Goal: Task Accomplishment & Management: Complete application form

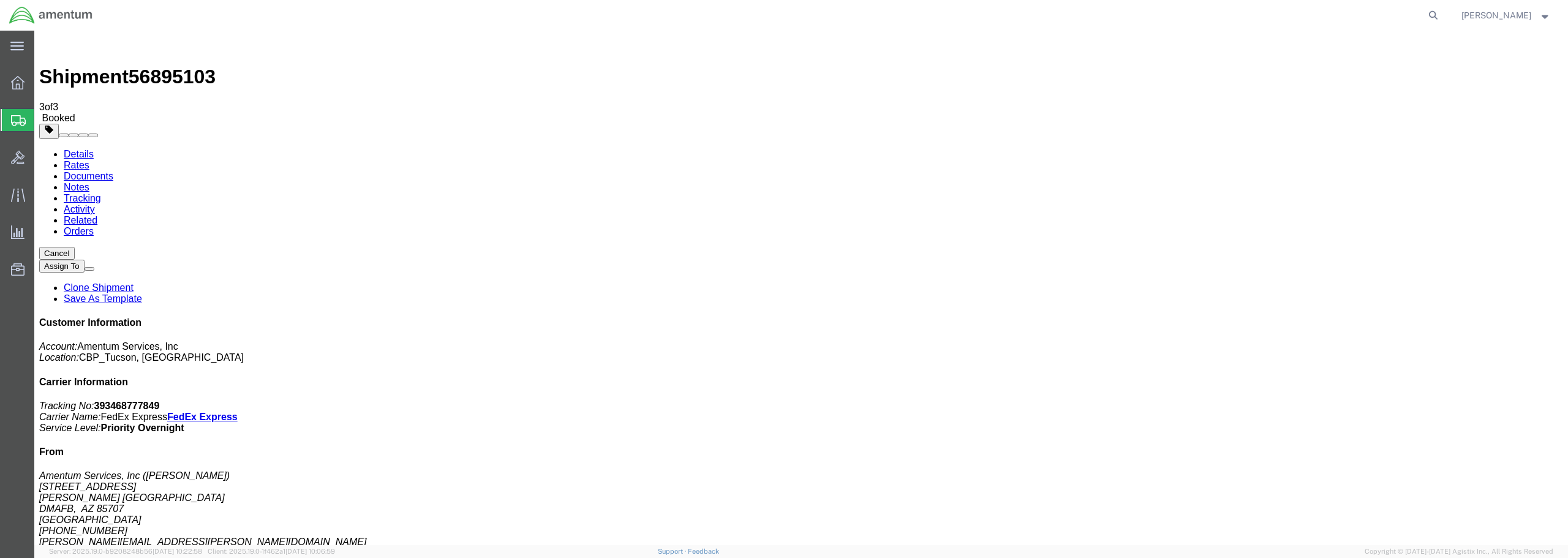
click at [0, 0] on span "Create from Template" at bounding box center [0, 0] width 0 height 0
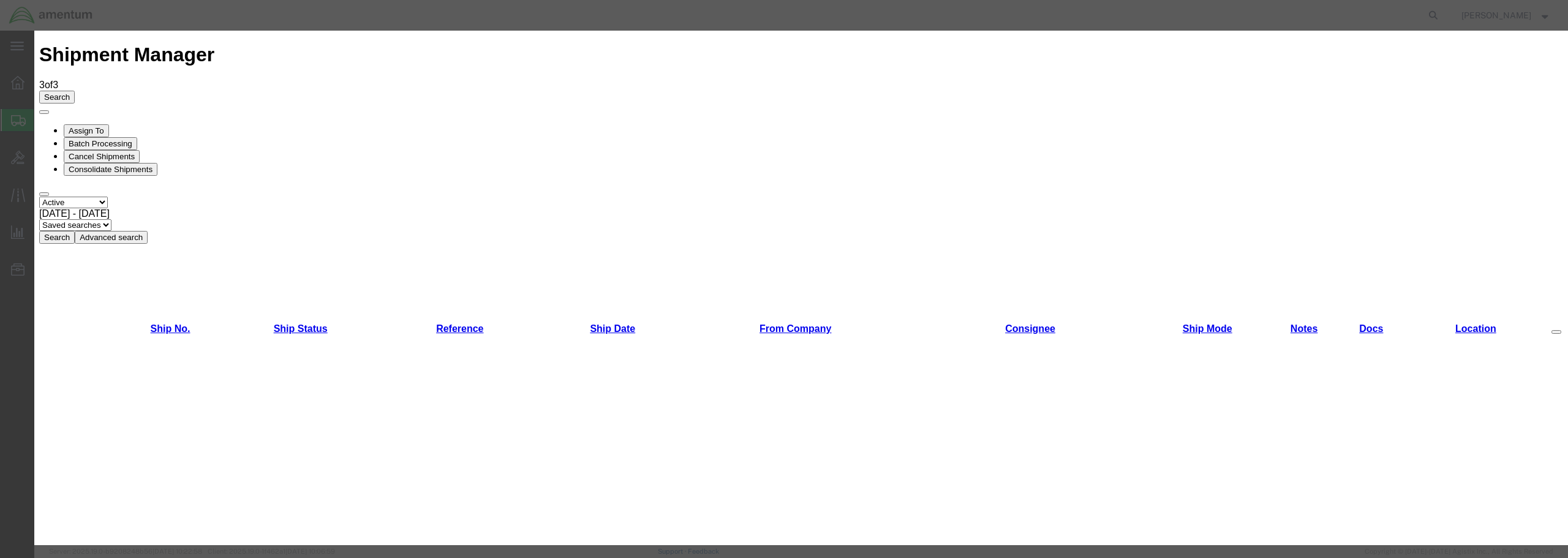
scroll to position [674, 0]
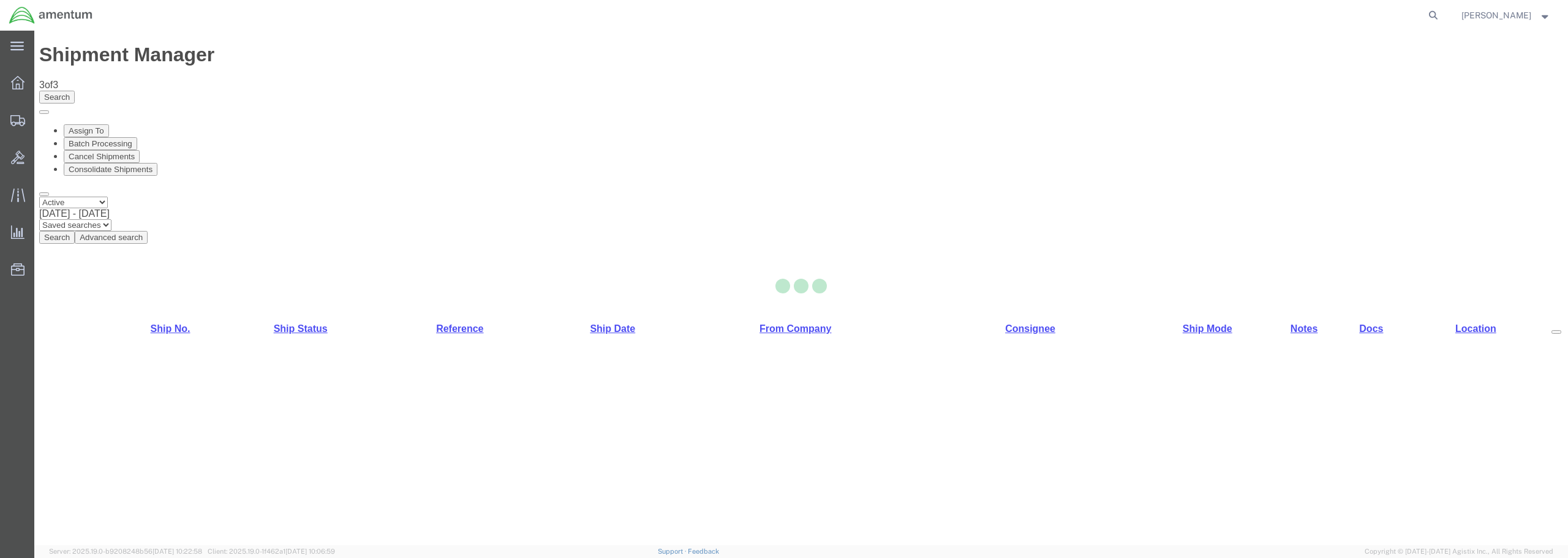
select select "49949"
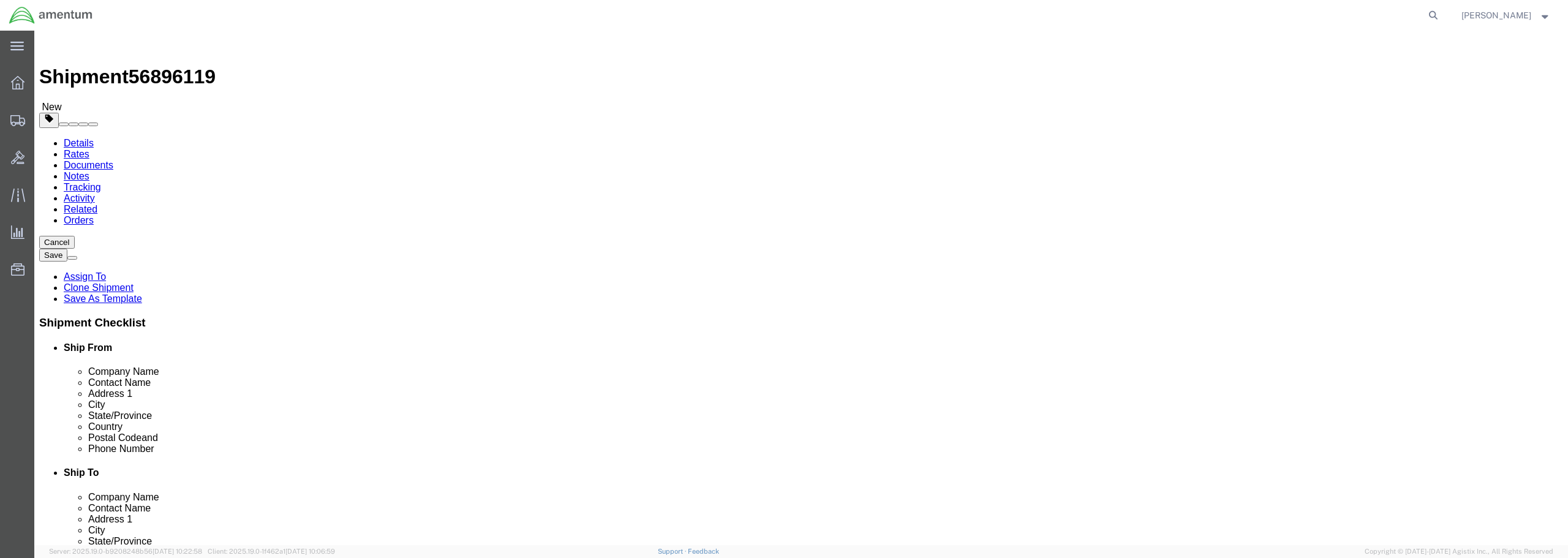
type input "SER"
select select "49917"
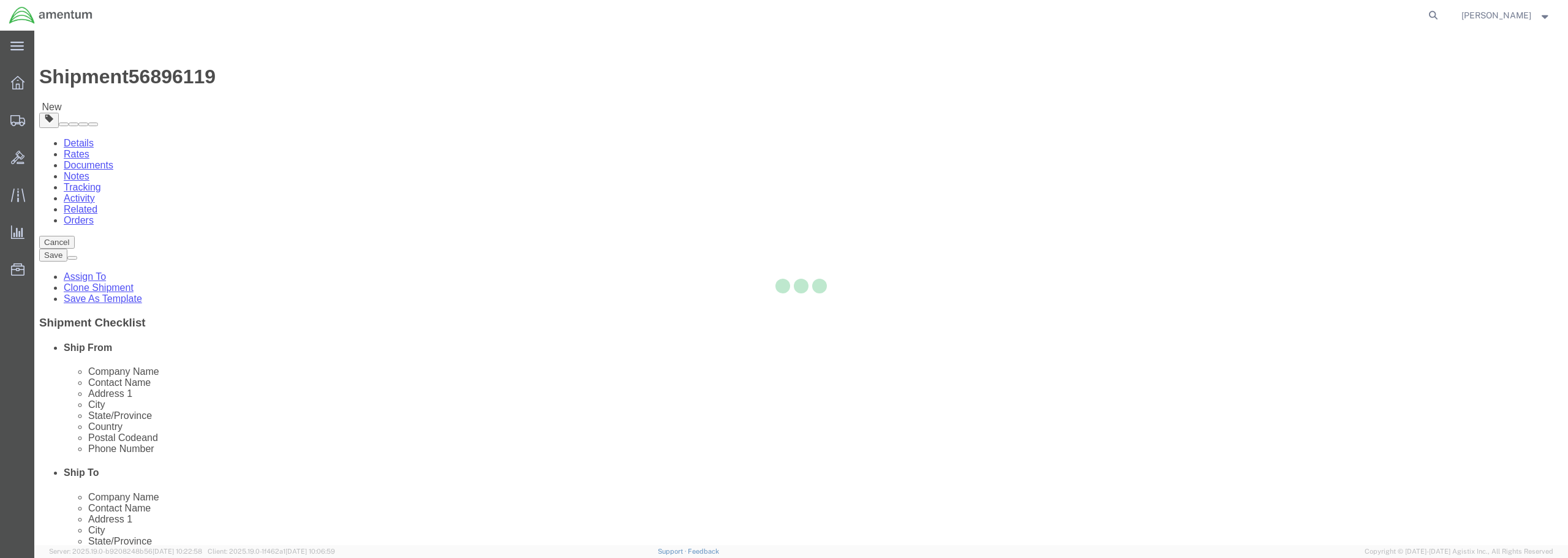
type input "32244"
type input "[PHONE_NUMBER]"
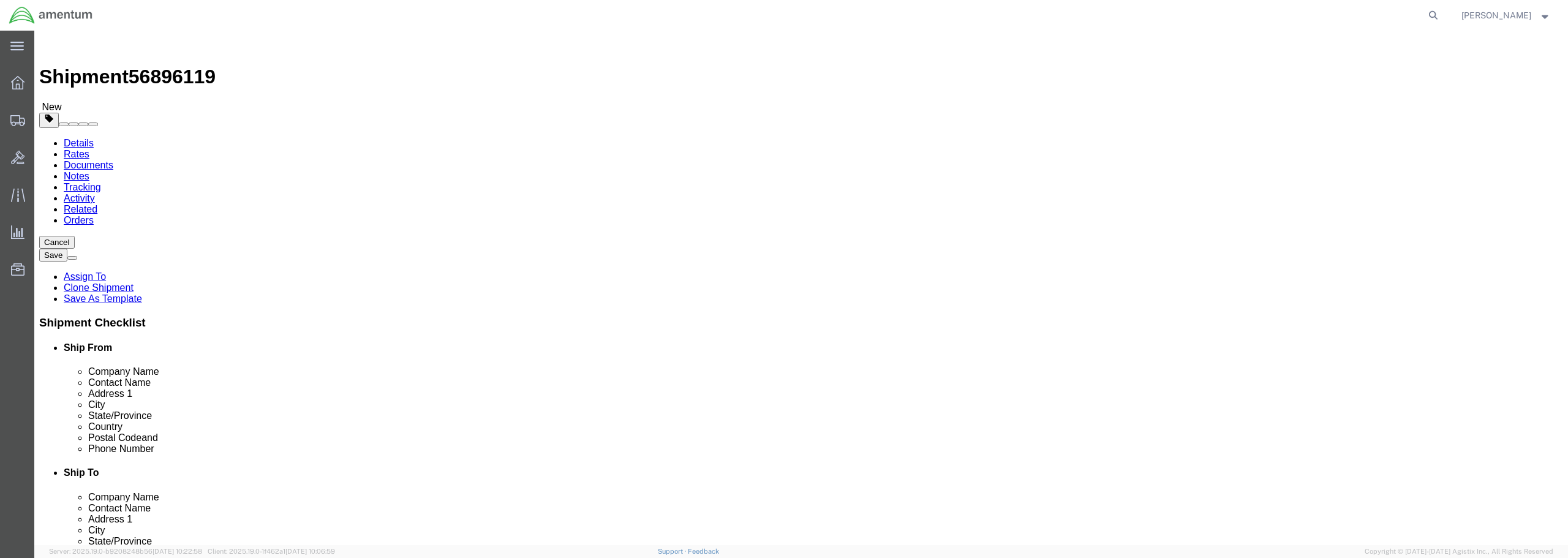
select select "FL"
click input "text"
type input "[PERSON_NAME]"
click p "- Amentum Services, Inc. - ([PERSON_NAME]) [STREET_ADDRESS]"
select select
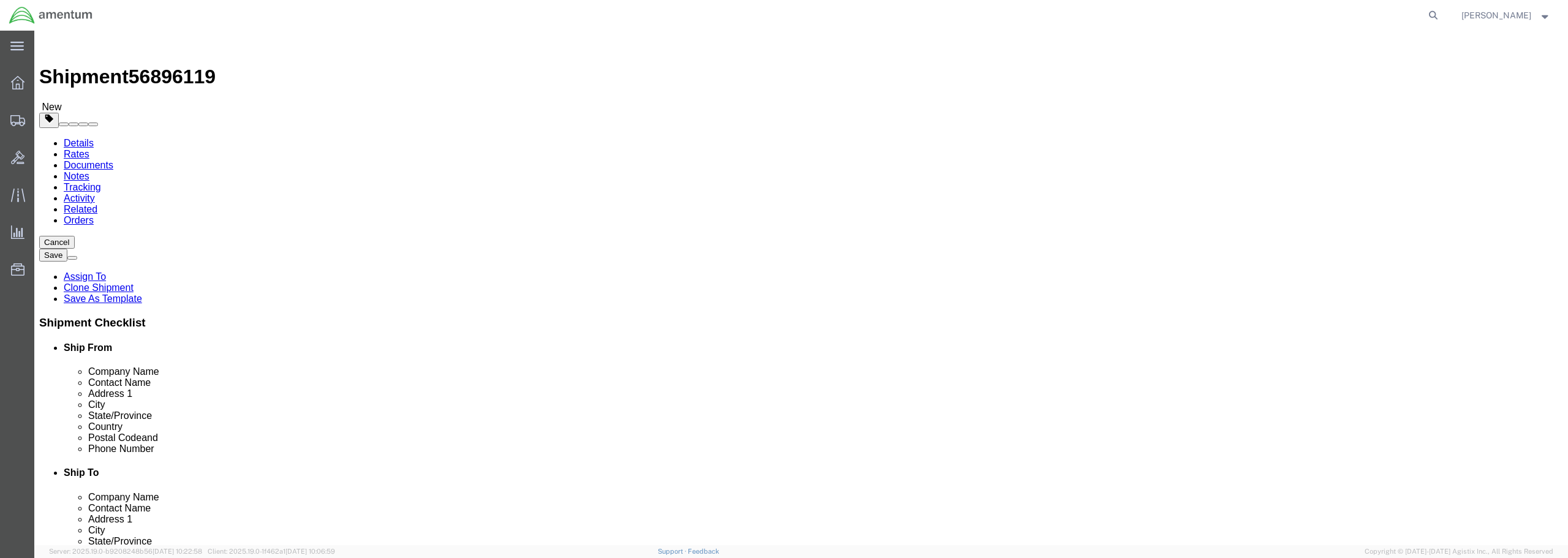
select select "FL"
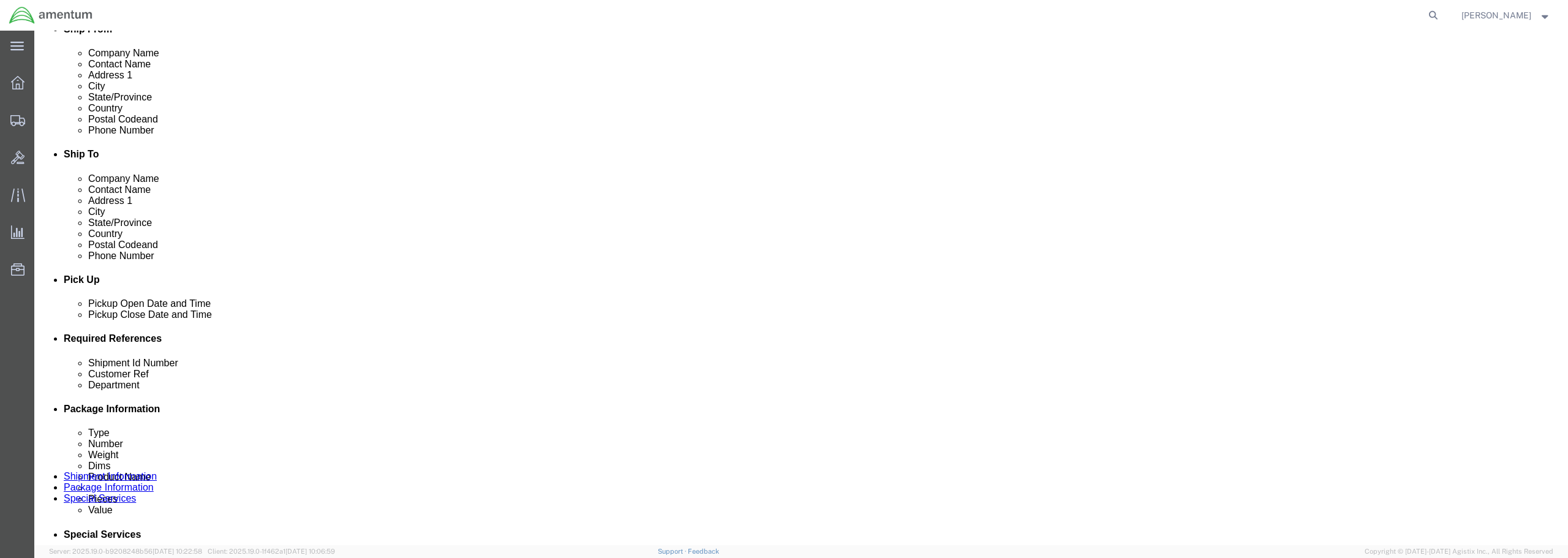
scroll to position [368, 0]
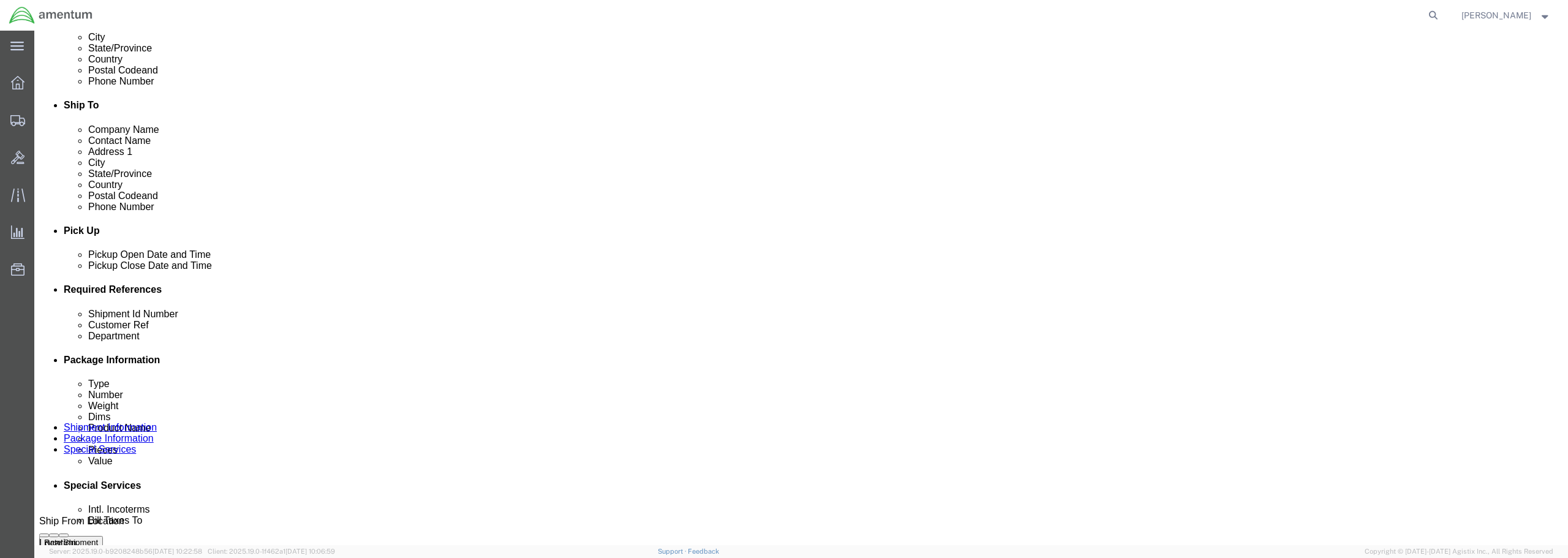
type input "[PERSON_NAME]"
click div "[DATE] 12:31 PM"
type input "1:31 PM"
click button "Apply"
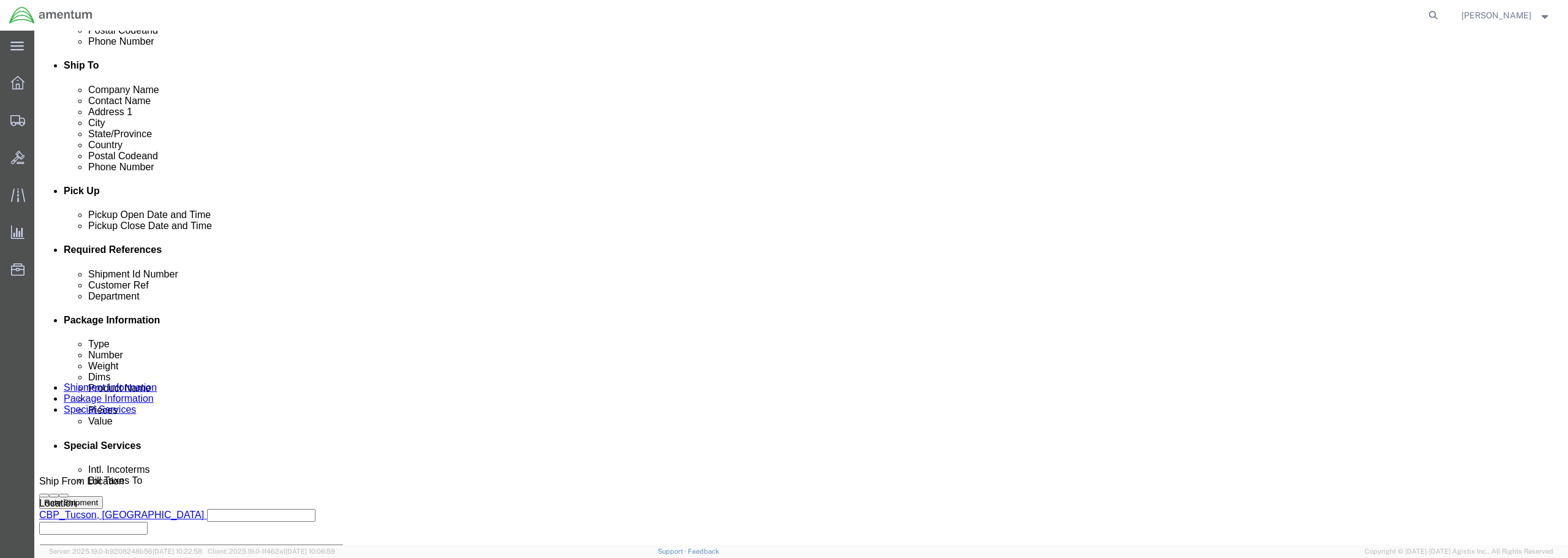
scroll to position [429, 0]
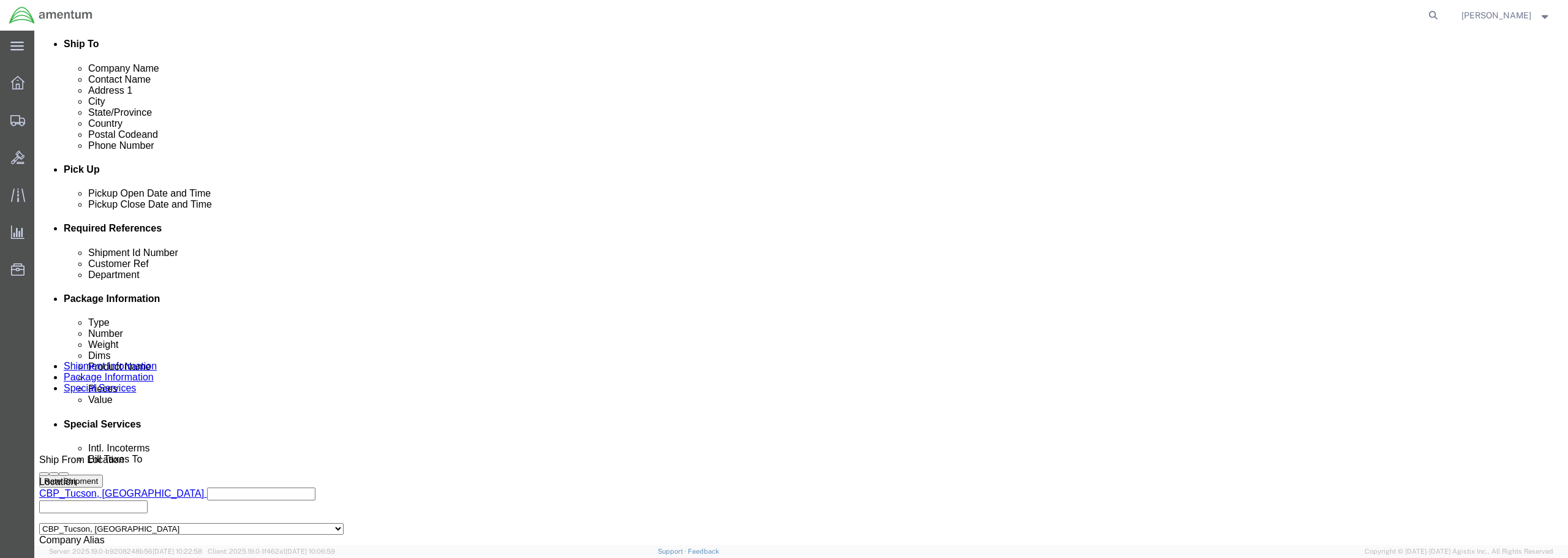
click input "text"
type input "S"
drag, startPoint x: 736, startPoint y: 324, endPoint x: 634, endPoint y: 332, distance: 102.3
click div "Shipment Id Number FLIR / SN: IR61470"
type input "FLIR / SN: IR61470"
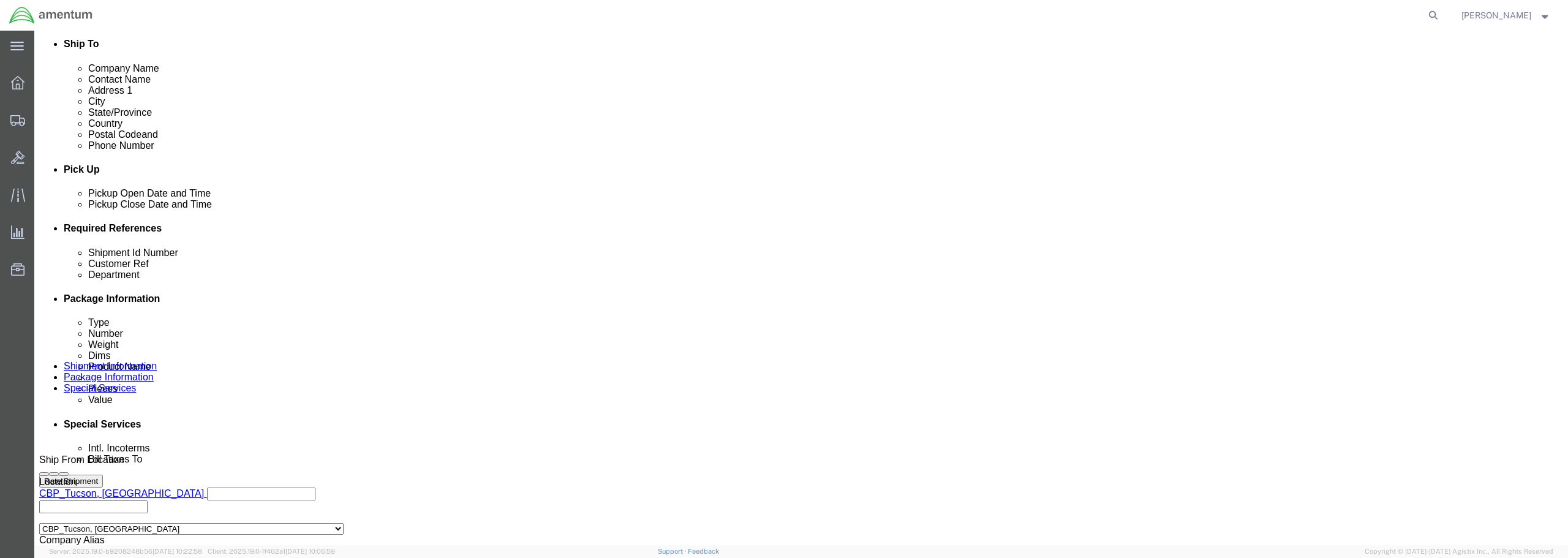
click div "Pickup Date: Pickup Start Date Pickup Start Time Pickup Open Date and Time [DAT…"
paste input "FLIR / SN: IR61470"
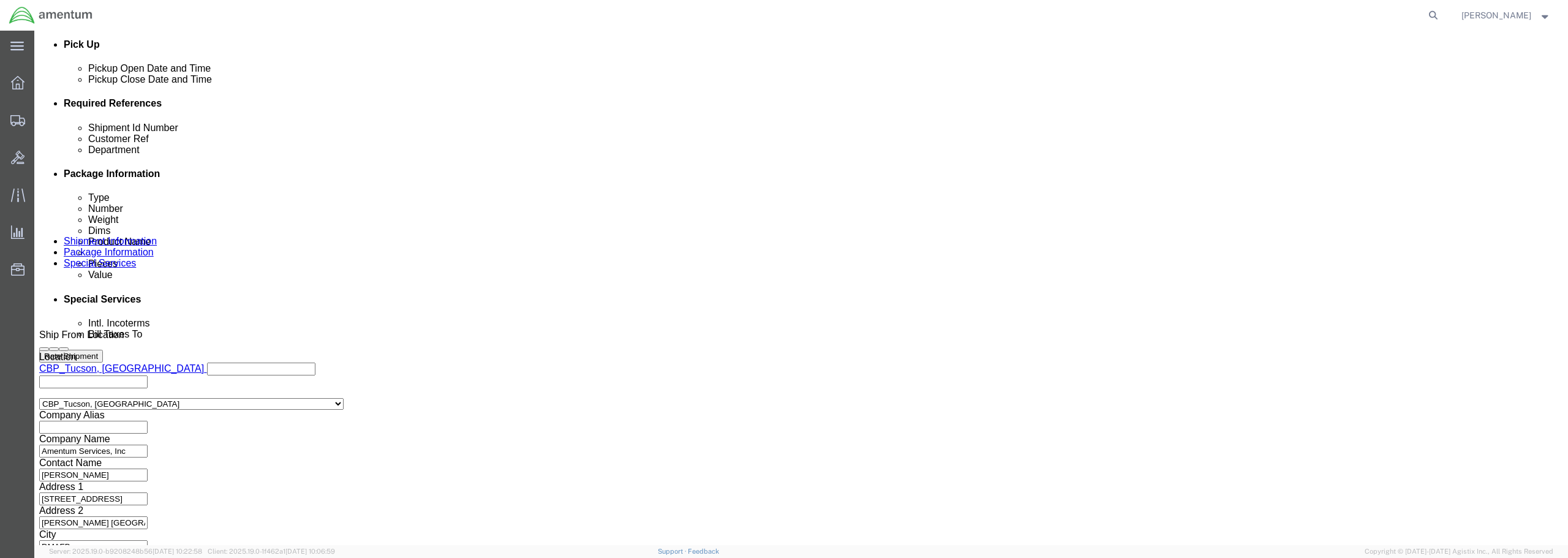
scroll to position [561, 0]
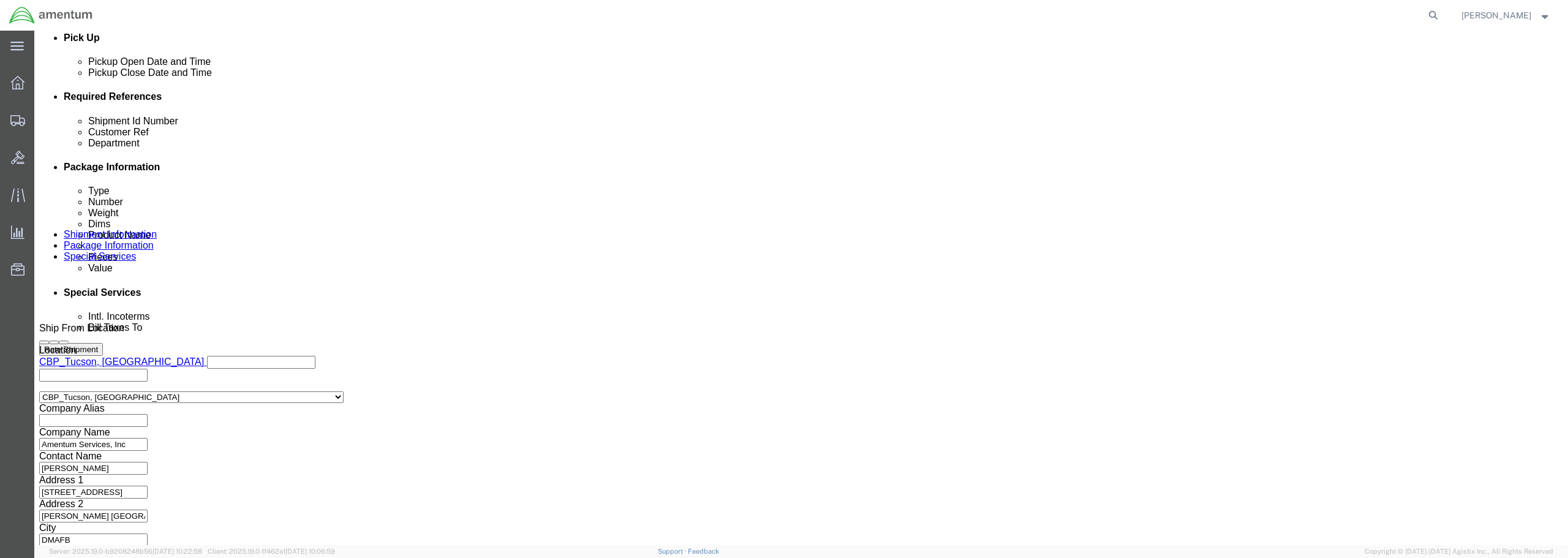
type input "FLIR / SN: IR61470"
click button "Continue"
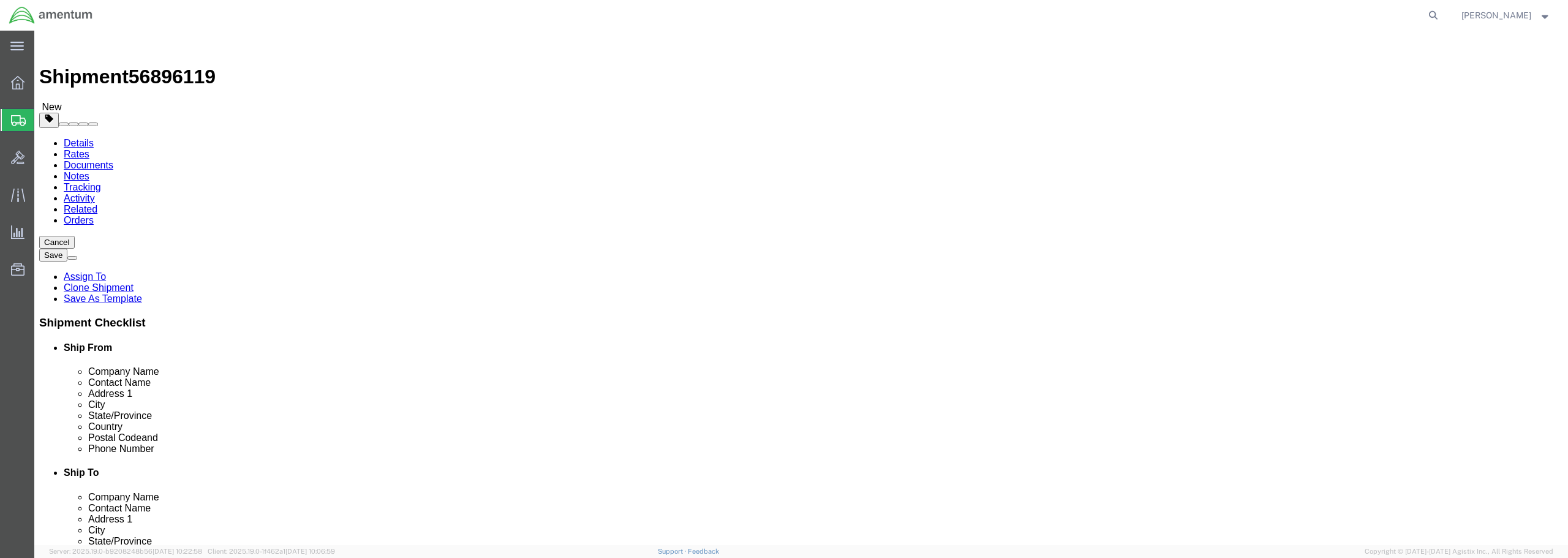
click select "Select BCK Boxes Bale(s) Basket(s) Bolt(s) Bottle(s) Buckets Bulk Bundle(s) Can…"
select select "PSNS"
click select "Select BCK Boxes Bale(s) Basket(s) Bolt(s) Bottle(s) Buckets Bulk Bundle(s) Can…"
drag, startPoint x: 254, startPoint y: 287, endPoint x: 229, endPoint y: 282, distance: 25.5
click div "Length x Width x Height Select cm ft in"
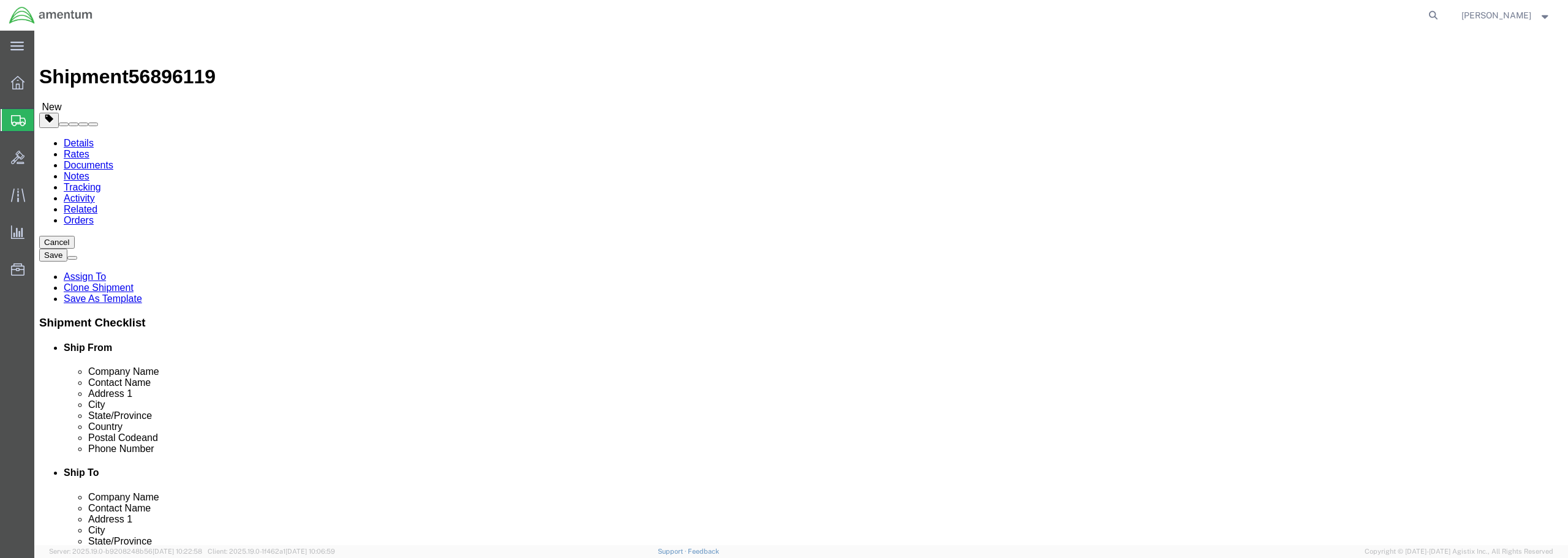
type input "47"
type input "48"
type input "58"
drag, startPoint x: 256, startPoint y: 305, endPoint x: 221, endPoint y: 307, distance: 35.1
click div "Weight 0.00 Select kgs lbs Ship. t°"
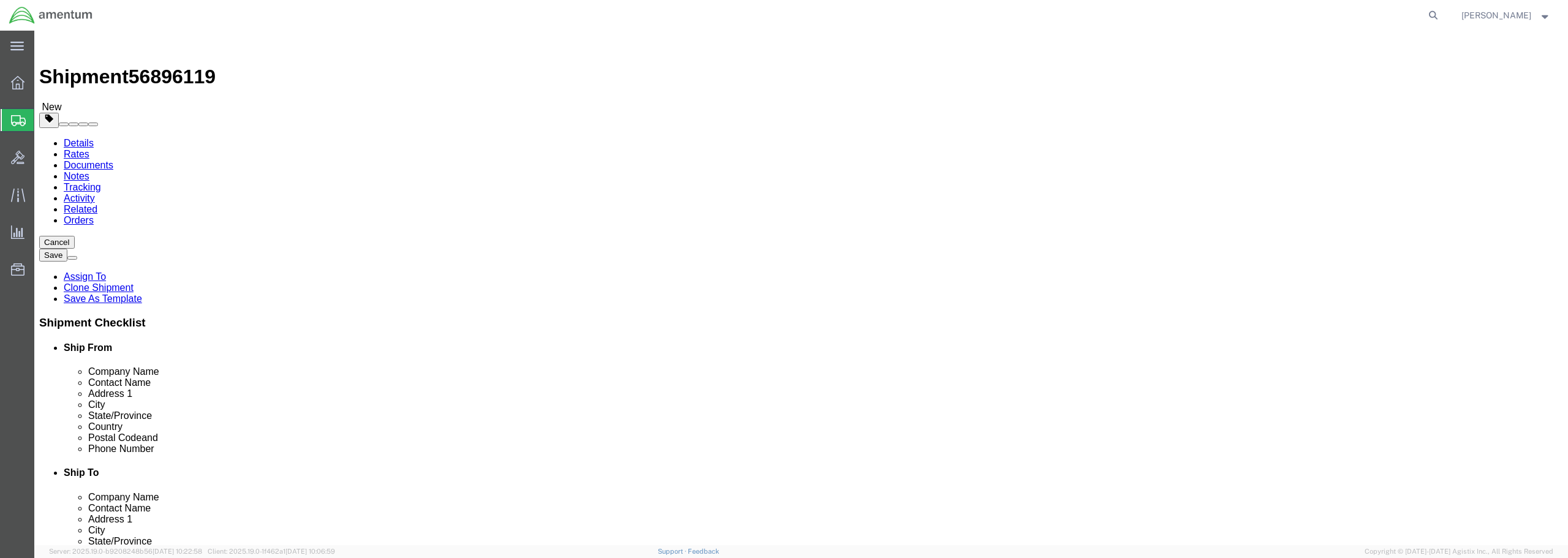
type input "240"
click link "Add Content"
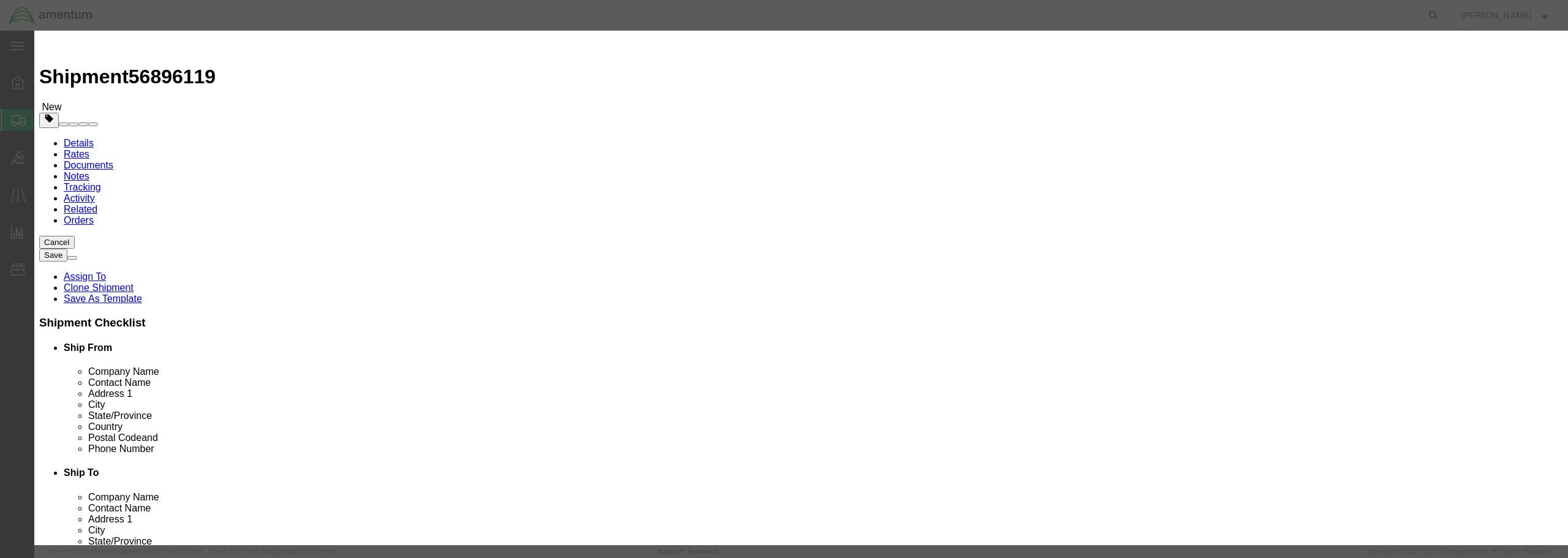
click input "text"
paste input "FLIR / SN: IR61470"
type input "FLIR / SN: IR61470"
drag, startPoint x: 574, startPoint y: 119, endPoint x: 554, endPoint y: 119, distance: 20.0
click input "0"
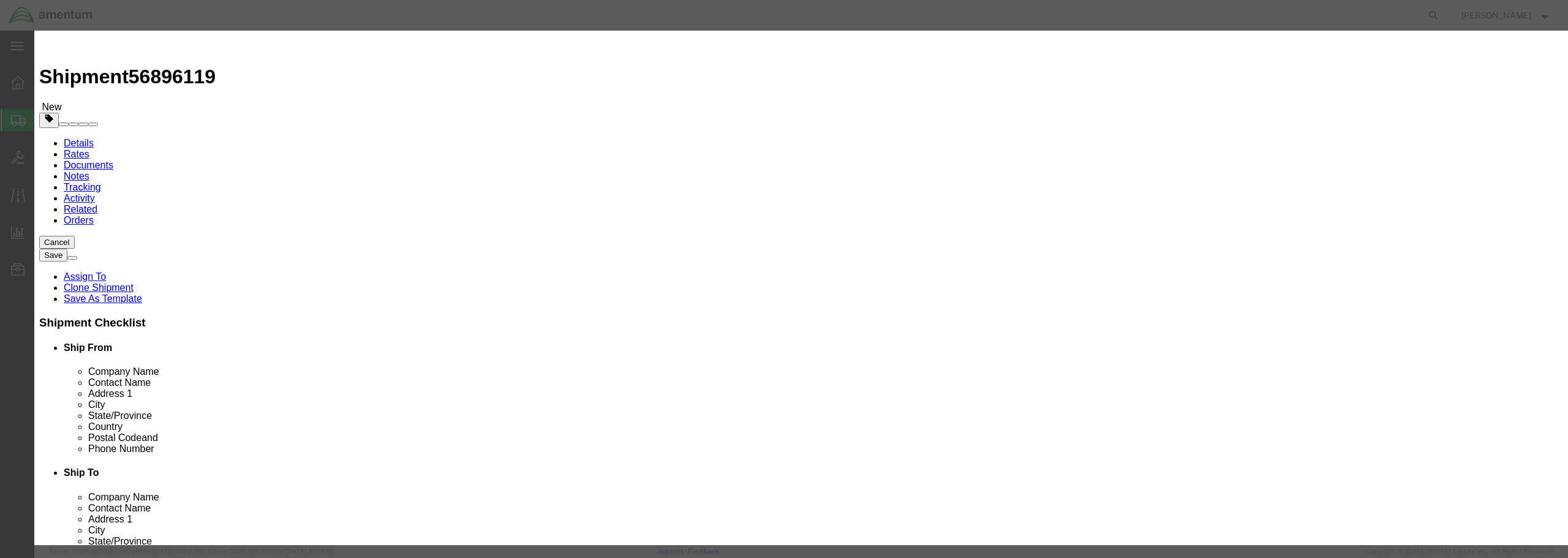
type input "2"
click input "text"
type input "25,000.00"
click select "Select 50 55 60 65 70 85 92.5 100 125 175 250 300 400"
select select "250"
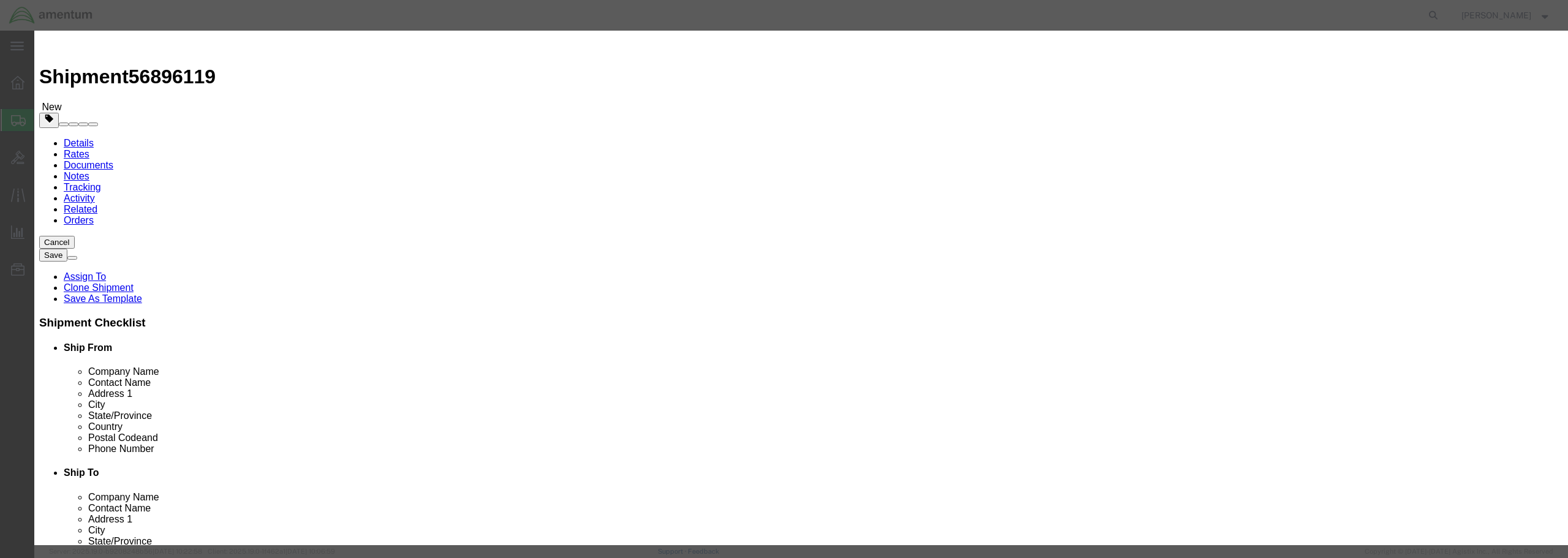
click select "Select 50 55 60 65 70 85 92.5 100 125 175 250 300 400"
click input "text"
type input "IR61470"
click button "Save & Close"
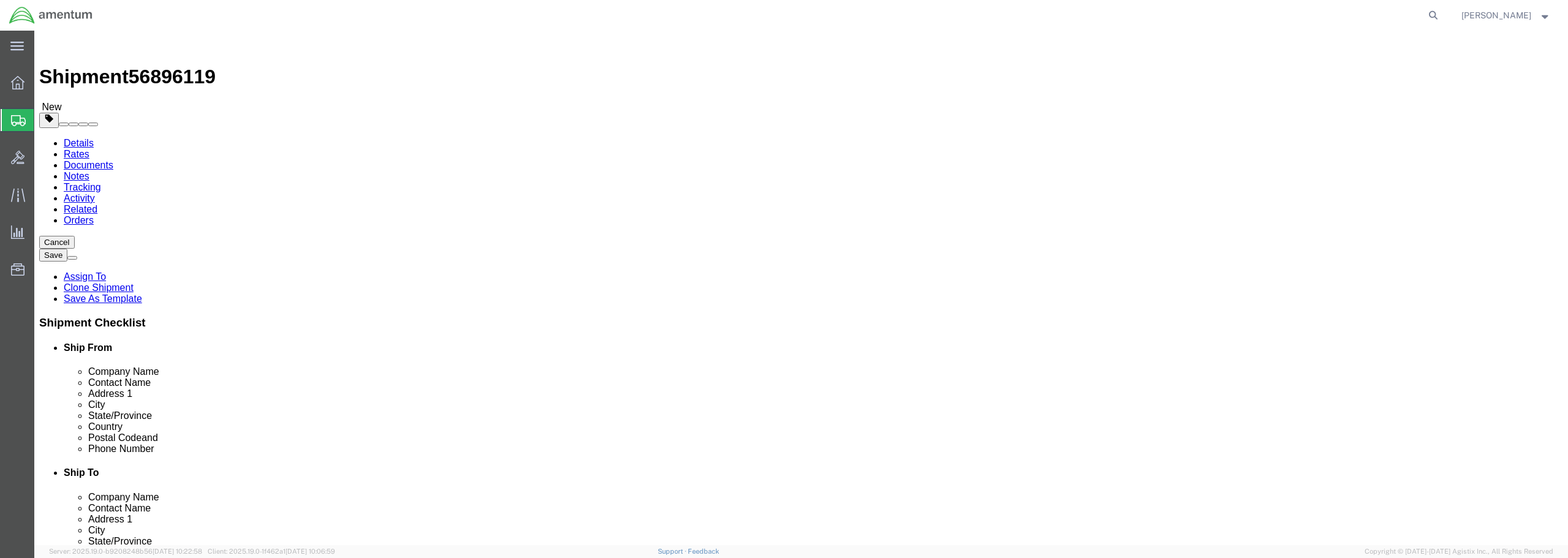
scroll to position [35, 0]
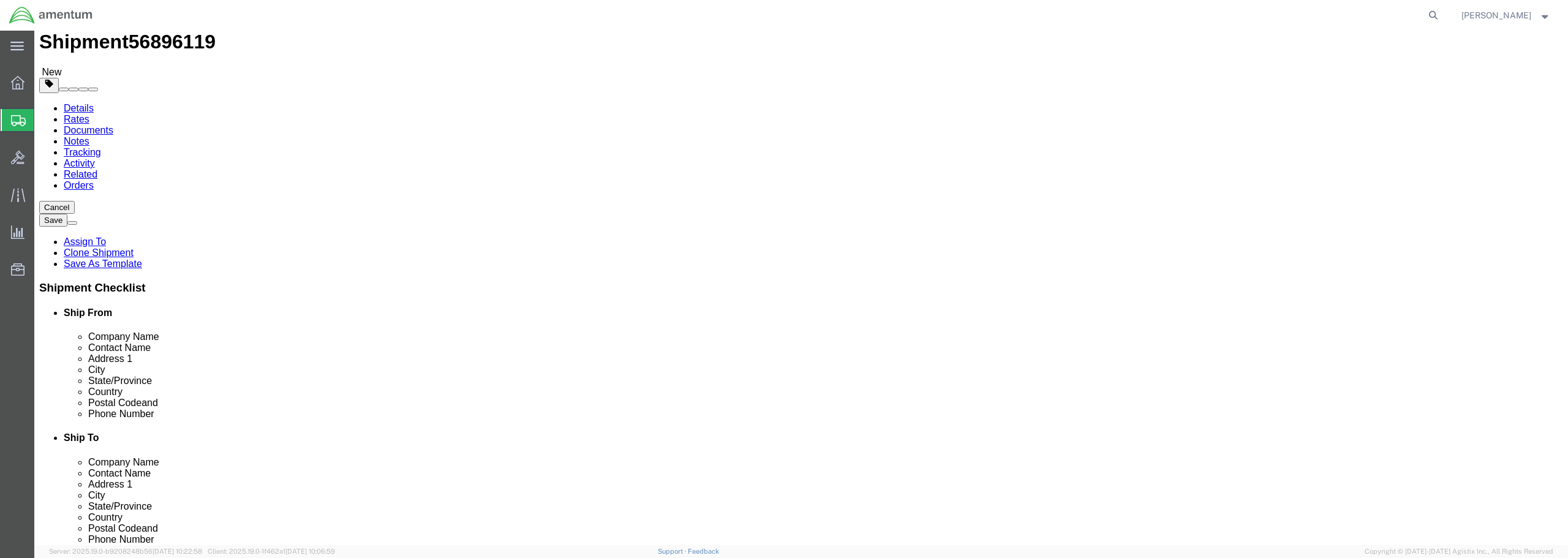
click button "Rate Shipment"
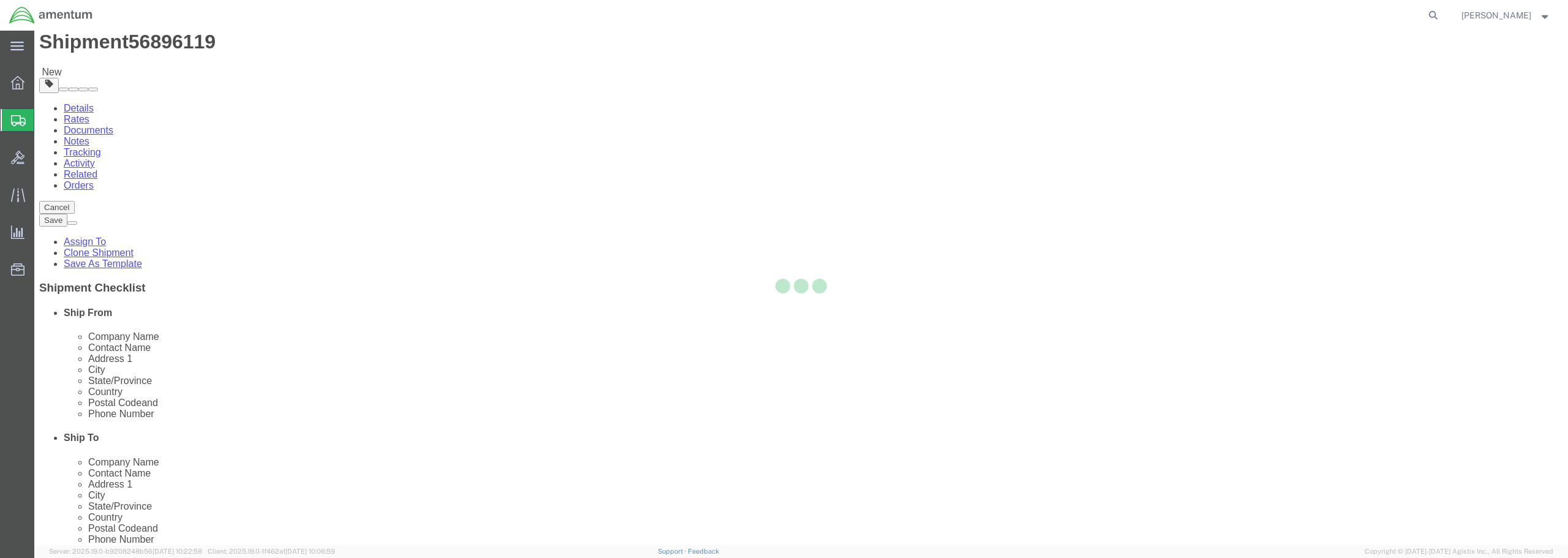
scroll to position [0, 0]
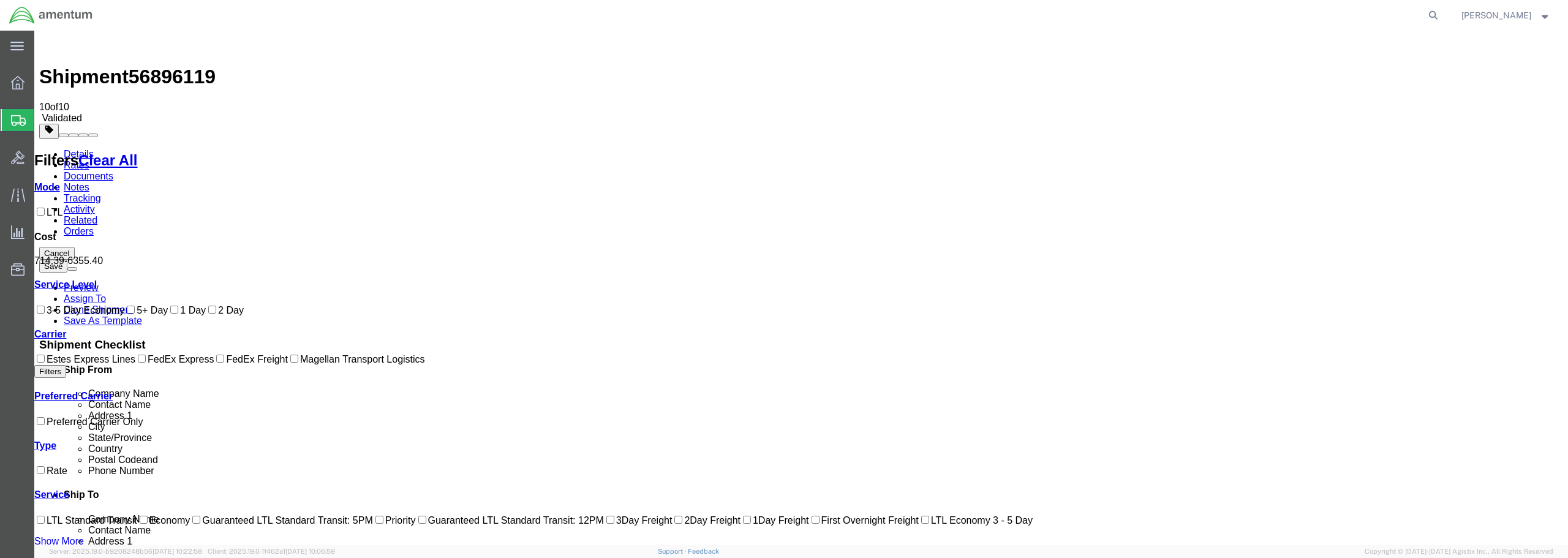
checkbox input "true"
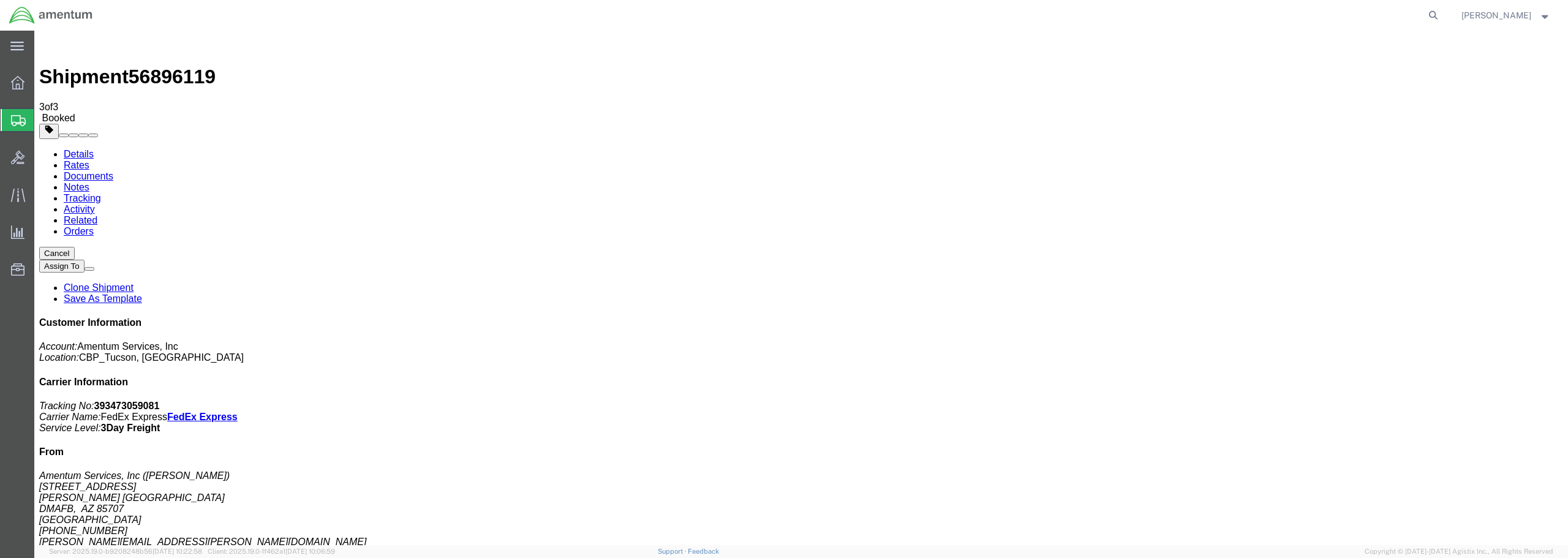
click at [134, 282] on link "Clone Shipment" at bounding box center [99, 287] width 70 height 10
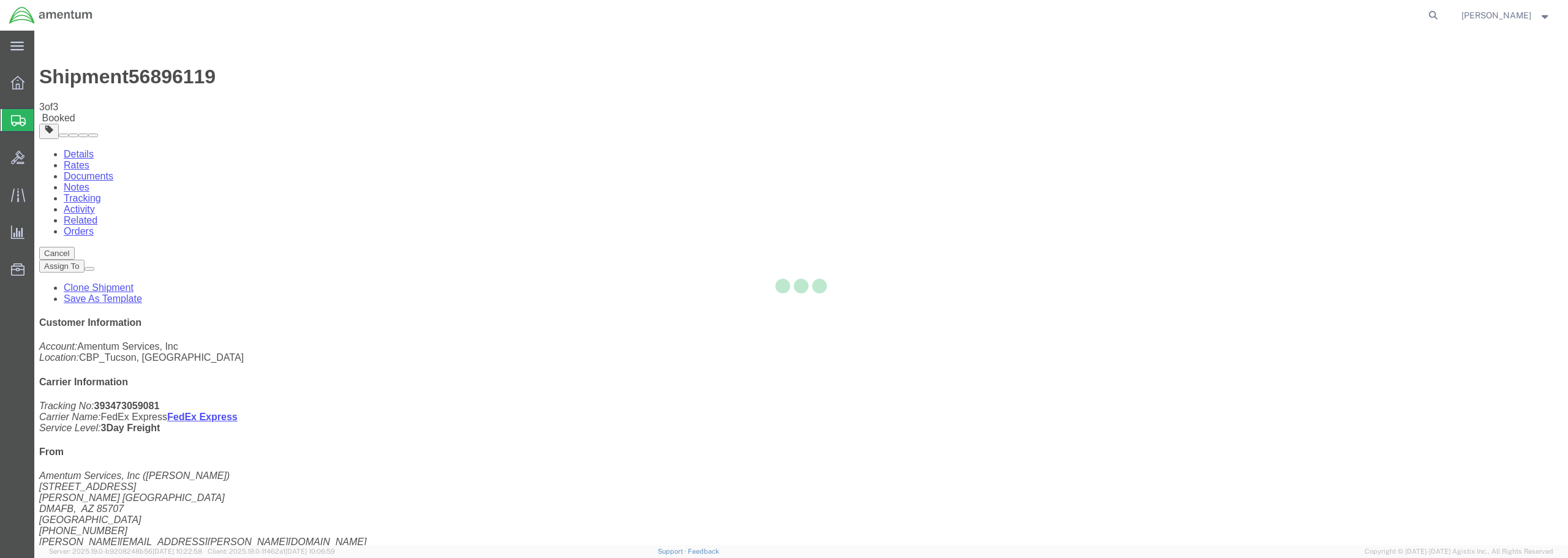
select select "49949"
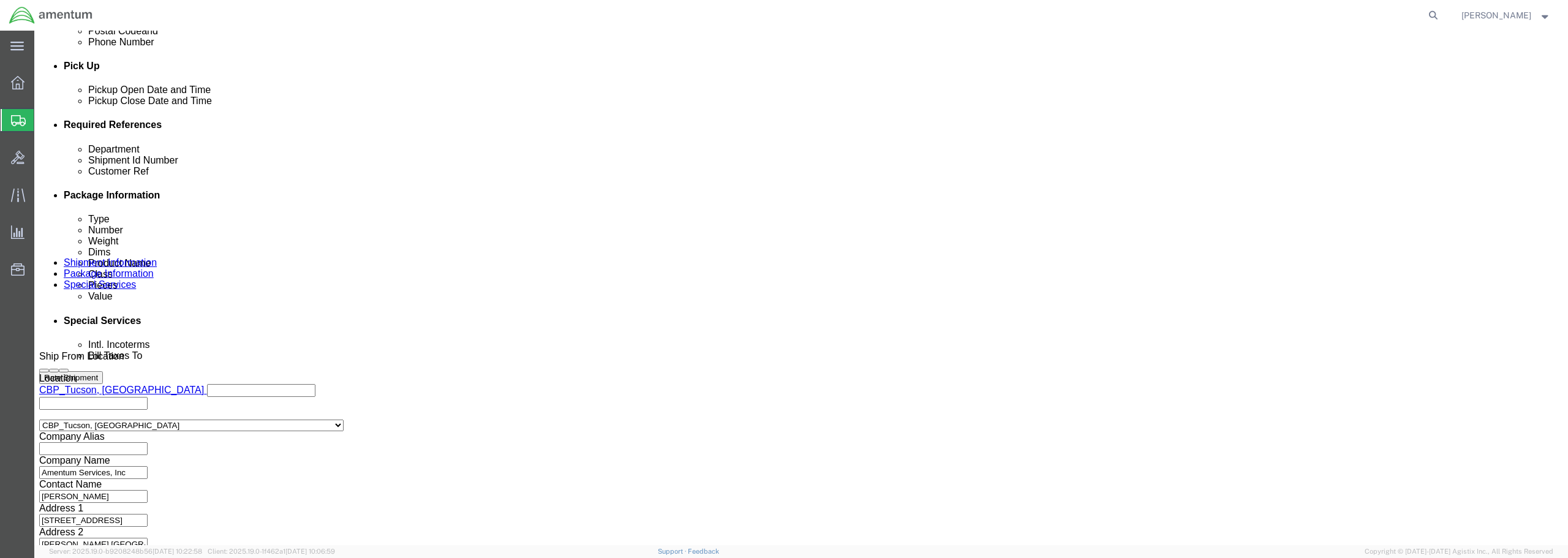
scroll to position [561, 0]
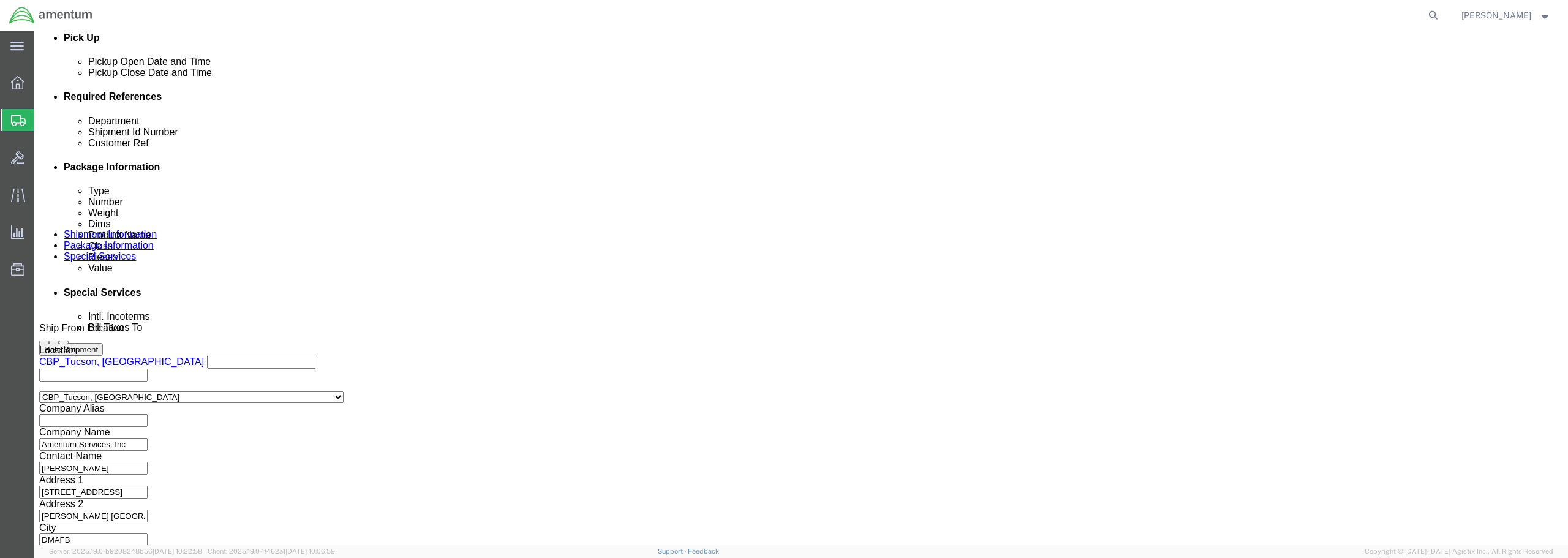
click input "CBP"
type input "CBP"
click input "FLIR / SN: IR61470"
type input "FLIR / SN: IR02111"
drag, startPoint x: 304, startPoint y: 216, endPoint x: 280, endPoint y: 217, distance: 24.0
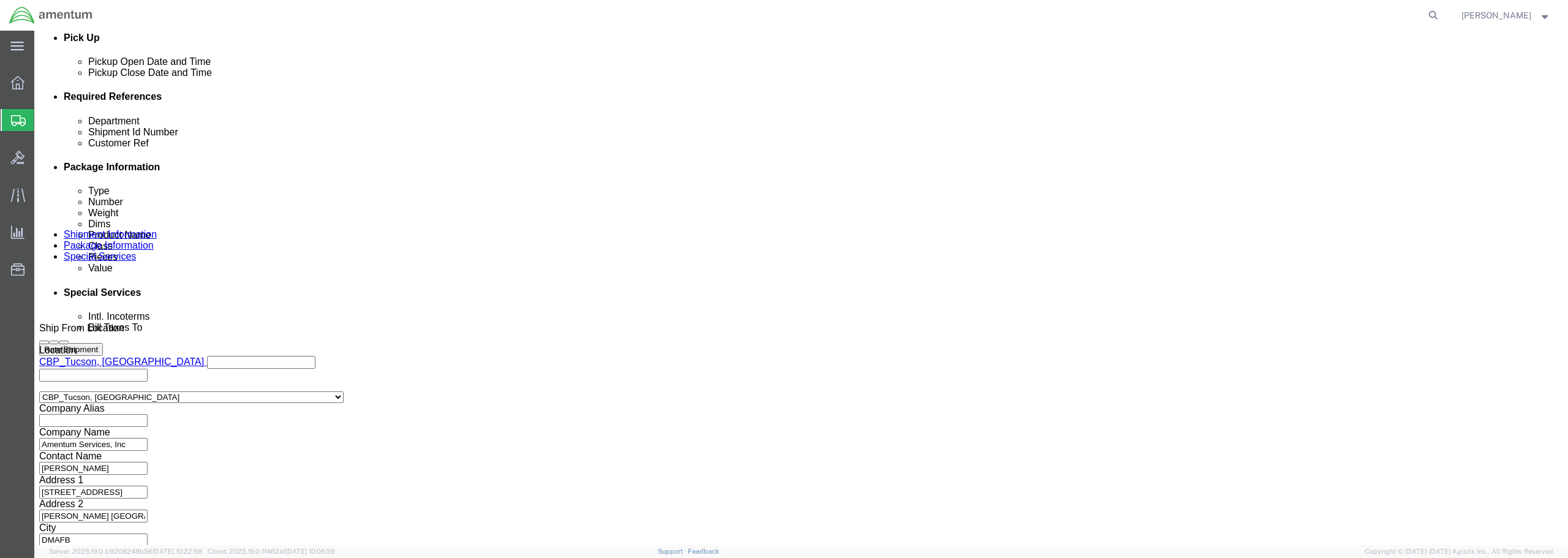
click input "FLIR / SN: IR61470"
type input "FLIR / SN: IR02111"
click button "Continue"
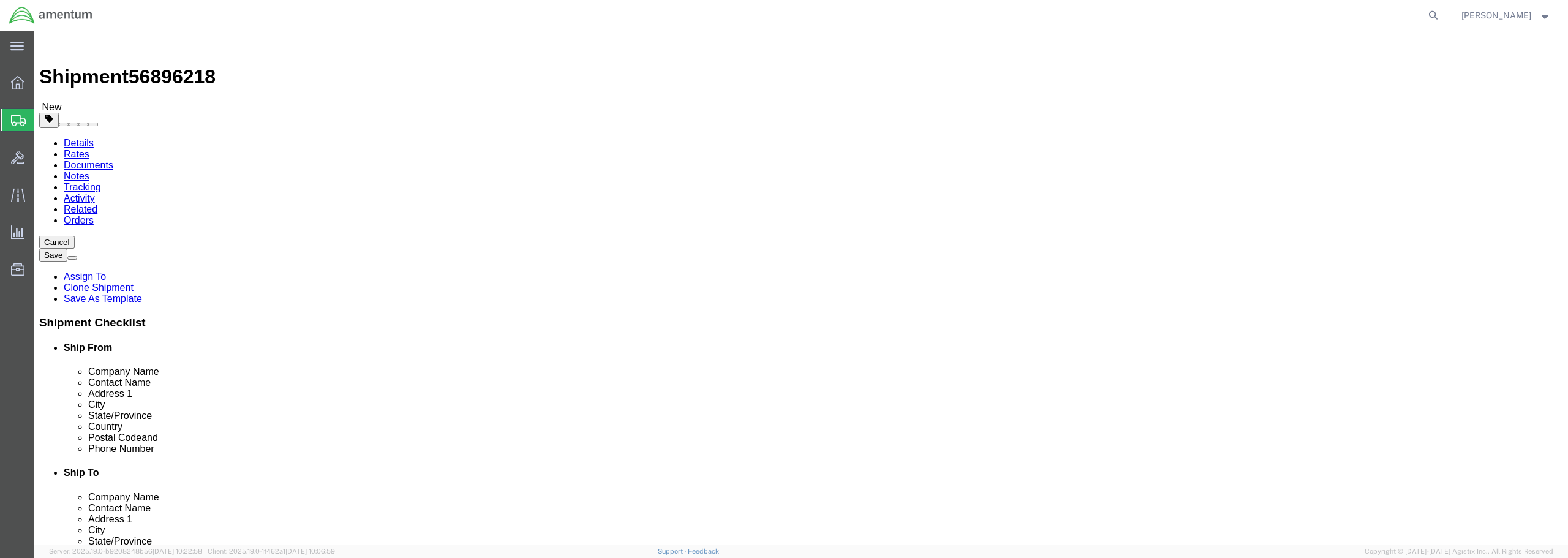
click input "240.00"
type input "220.00"
click link "Add Content"
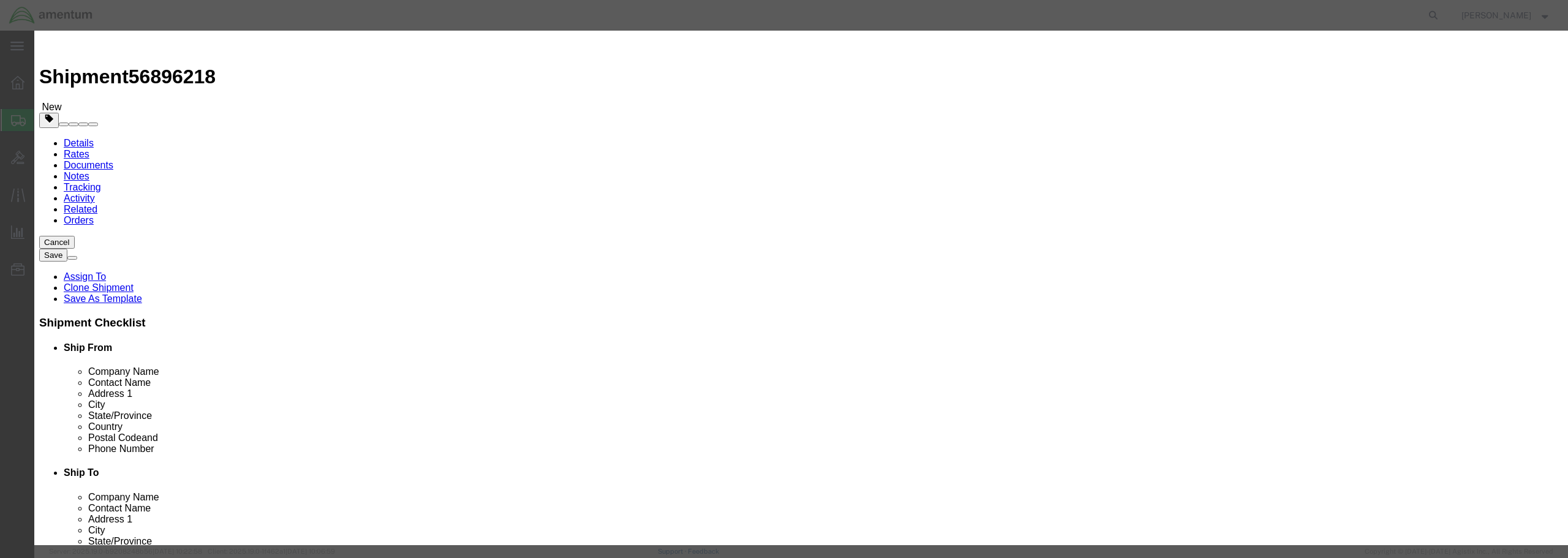
click input "text"
type input "FLIR / SN: IR02111"
drag, startPoint x: 569, startPoint y: 119, endPoint x: 544, endPoint y: 116, distance: 25.2
click div "0"
type input "3"
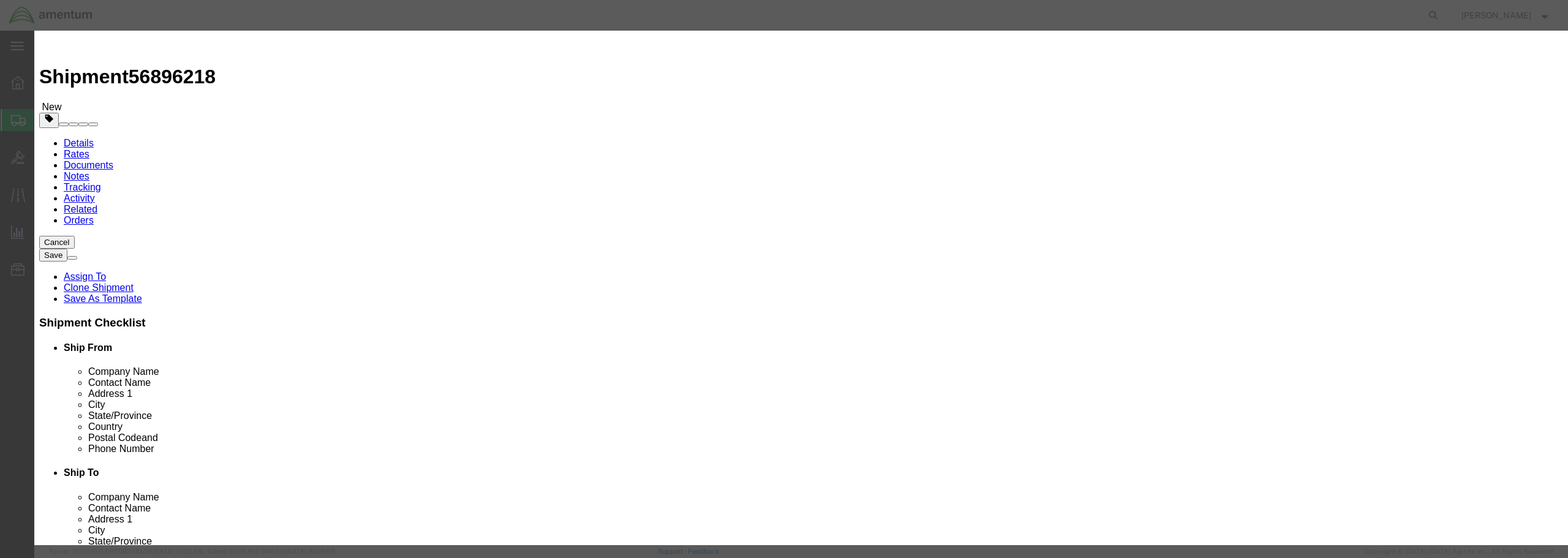
click input "text"
type input "25,000.00"
click select "Select 50 55 60 65 70 85 92.5 100 125 175 250 300 400"
select select "300"
click select "Select 50 55 60 65 70 85 92.5 100 125 175 250 300 400"
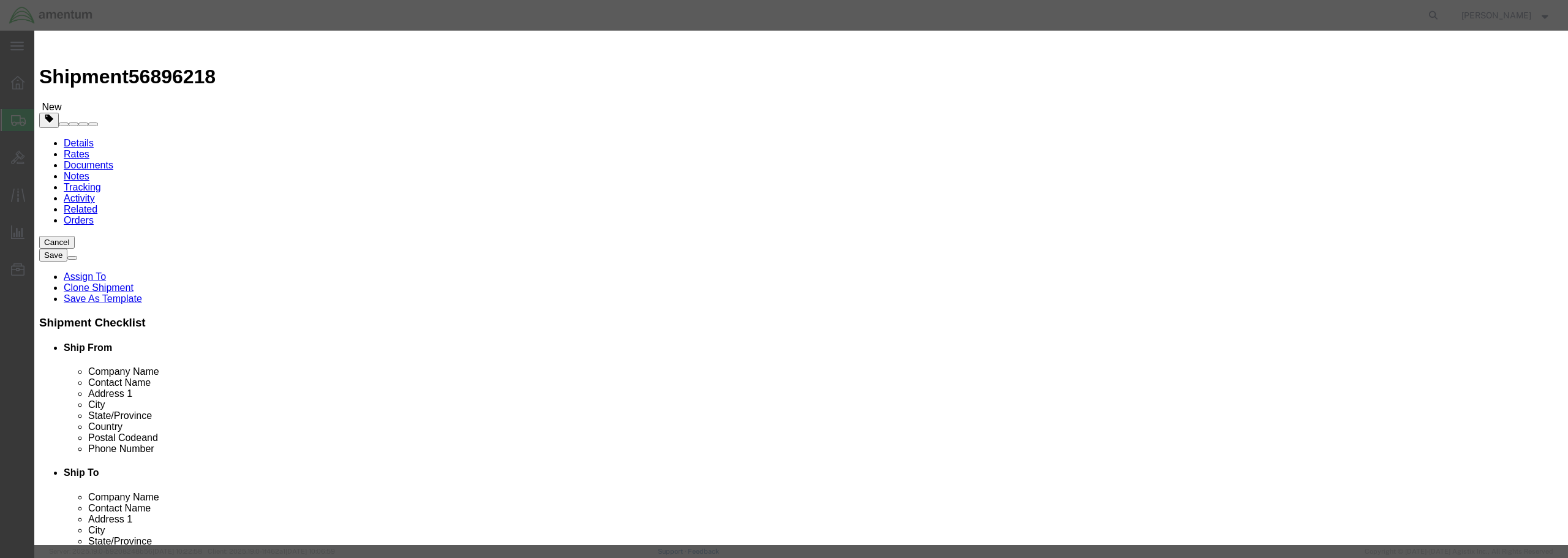
click input "text"
type input "SN: IR02111"
click button "Save & Close"
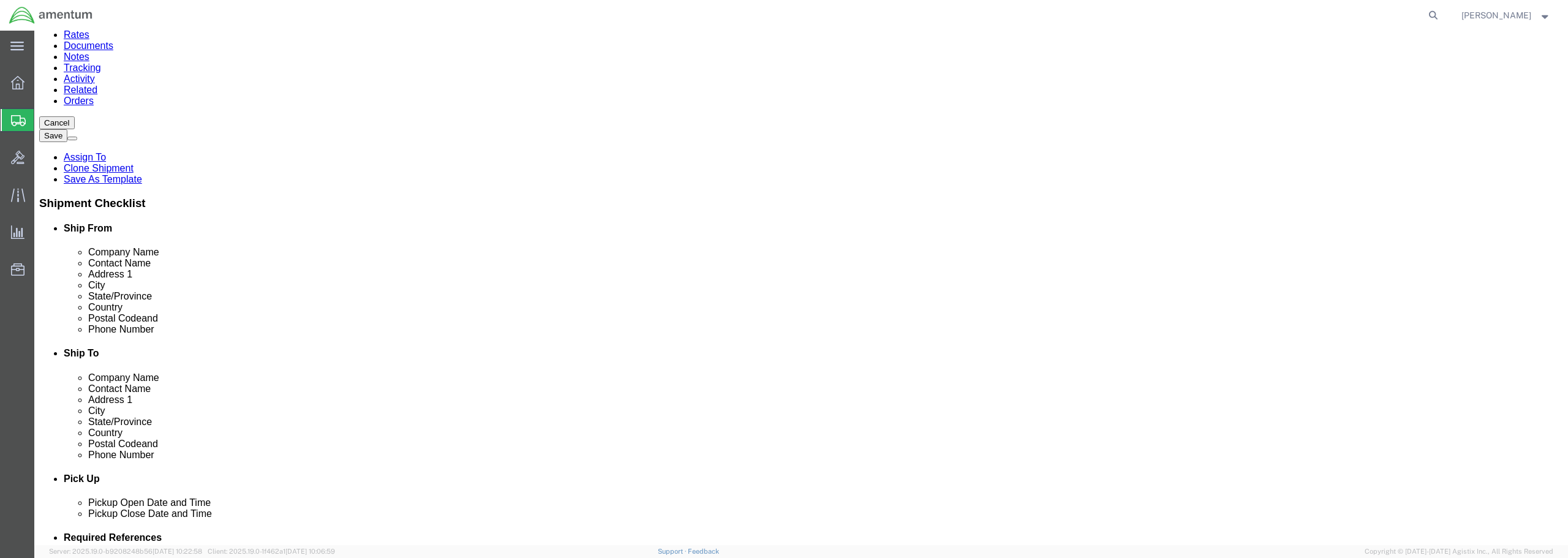
scroll to position [123, 0]
click button "Rate Shipment"
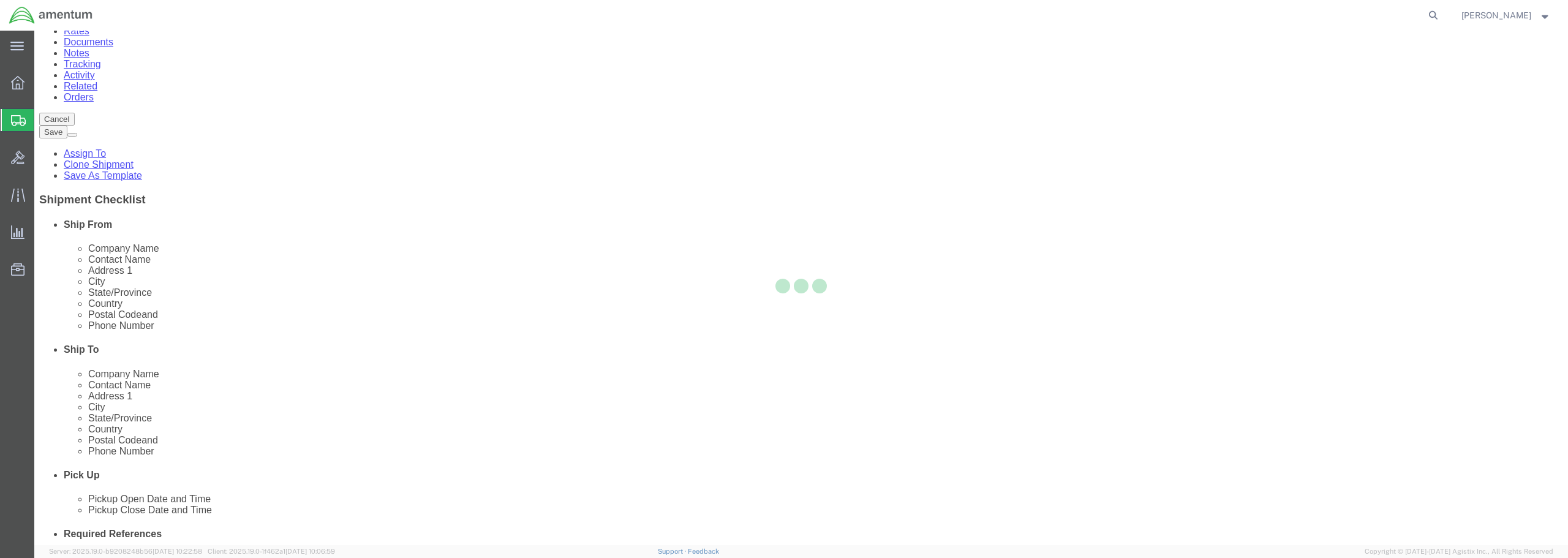
scroll to position [0, 0]
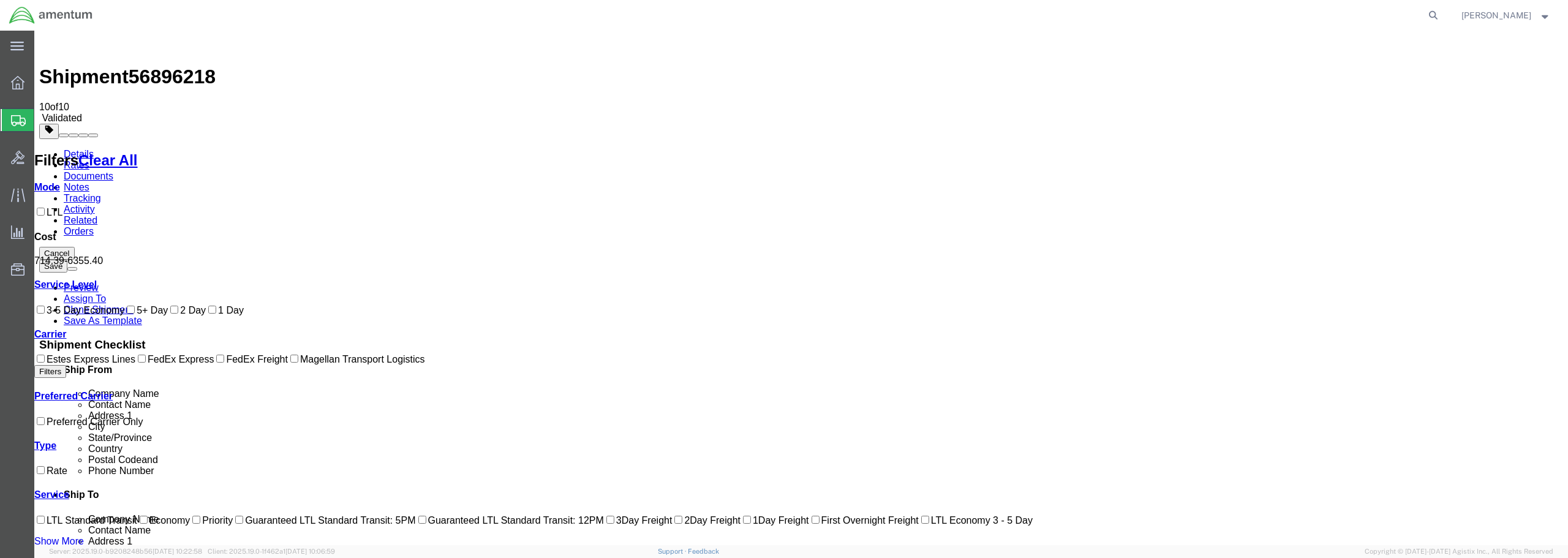
checkbox input "true"
